Goal: Transaction & Acquisition: Purchase product/service

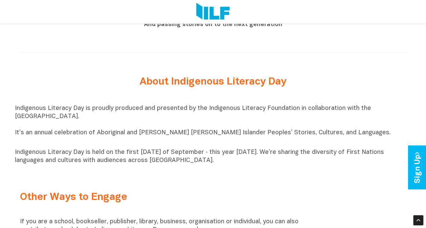
scroll to position [678, 0]
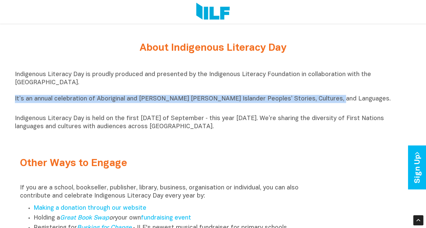
drag, startPoint x: 15, startPoint y: 102, endPoint x: 346, endPoint y: 103, distance: 331.6
click at [346, 103] on p "Indigenous Literacy Day is proudly produced and presented by the Indigenous Lit…" at bounding box center [213, 91] width 397 height 41
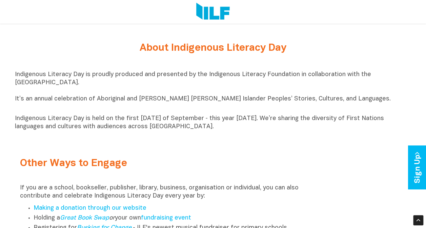
drag, startPoint x: 346, startPoint y: 103, endPoint x: 320, endPoint y: 118, distance: 30.4
click at [320, 118] on div "Indigenous Literacy Day is proudly produced and presented by the Indigenous Lit…" at bounding box center [213, 101] width 397 height 60
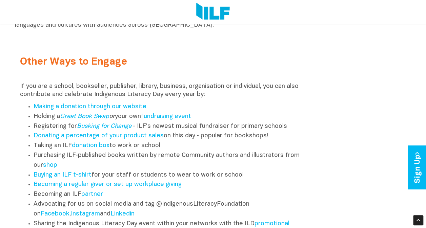
scroll to position [814, 0]
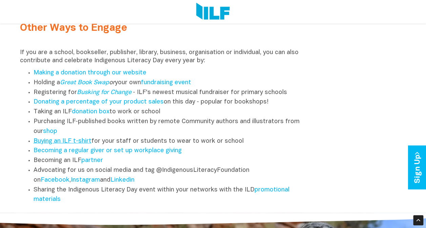
click at [79, 144] on link "Buying an ILF t-shirt" at bounding box center [63, 142] width 58 height 6
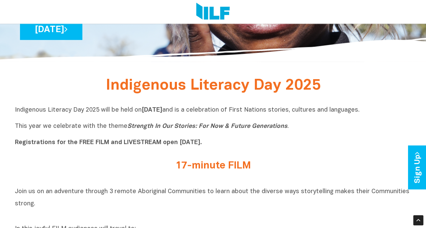
scroll to position [0, 0]
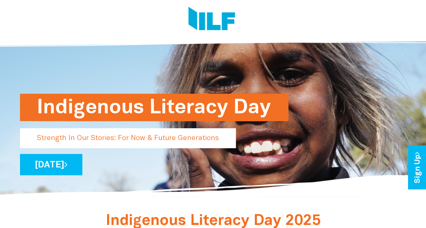
click at [314, 188] on div "Indigenous Literacy Day Strength In Our Stories: For Now & Future Generations […" at bounding box center [213, 114] width 397 height 165
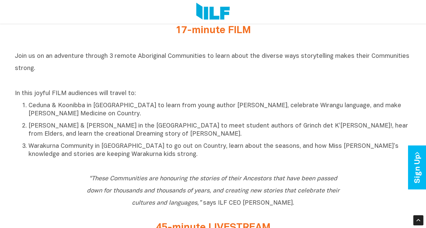
scroll to position [102, 0]
